Goal: Task Accomplishment & Management: Manage account settings

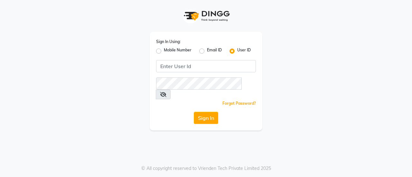
click at [182, 53] on label "Mobile Number" at bounding box center [178, 51] width 28 height 8
click at [168, 52] on input "Mobile Number" at bounding box center [166, 49] width 4 height 4
radio input "true"
radio input "false"
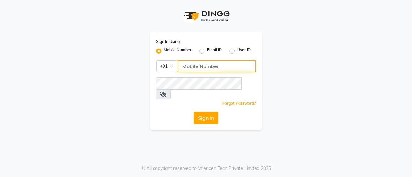
click at [210, 68] on input "Username" at bounding box center [217, 66] width 78 height 12
type input "8356090685"
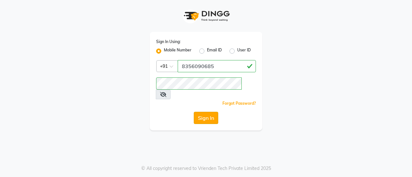
click at [204, 112] on button "Sign In" at bounding box center [206, 118] width 24 height 12
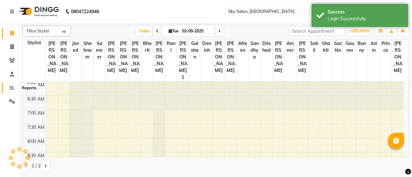
click at [12, 88] on icon at bounding box center [12, 87] width 5 height 5
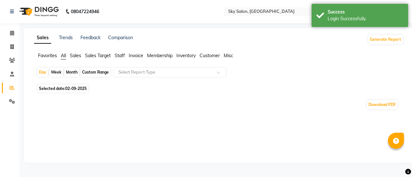
click at [125, 54] on ul "Favorites All Sales Sales Target Staff Invoice Membership Inventory Customer Mi…" at bounding box center [218, 55] width 369 height 7
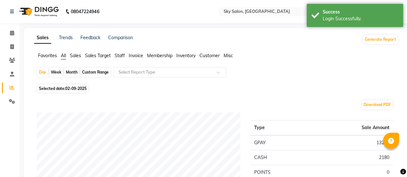
click at [122, 56] on span "Staff" at bounding box center [120, 56] width 10 height 6
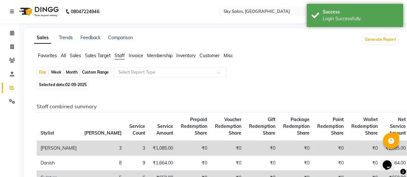
click at [93, 70] on div "Custom Range" at bounding box center [95, 72] width 30 height 9
select select "9"
select select "2025"
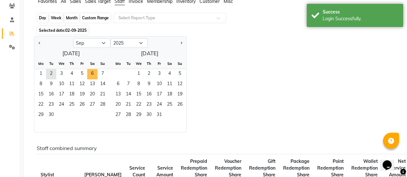
scroll to position [55, 0]
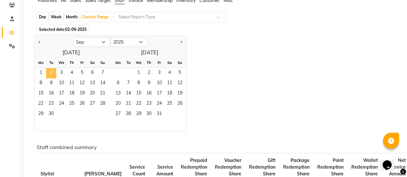
click at [51, 70] on span "2" at bounding box center [51, 73] width 10 height 10
click at [42, 74] on span "1" at bounding box center [41, 73] width 10 height 10
click at [52, 74] on span "2" at bounding box center [51, 73] width 10 height 10
click at [262, 72] on div "Jan Feb Mar Apr May Jun [DATE] Aug Sep Oct Nov [DATE] 2016 2017 2018 2019 2020 …" at bounding box center [216, 83] width 364 height 96
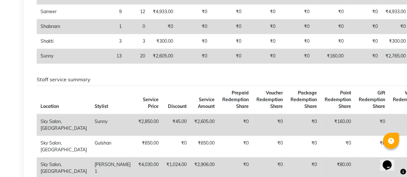
scroll to position [303, 0]
